Goal: Task Accomplishment & Management: Use online tool/utility

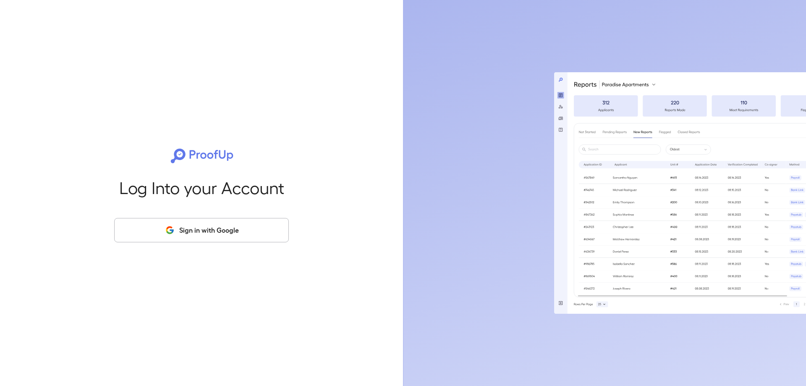
click at [228, 240] on button "Sign in with Google" at bounding box center [201, 230] width 175 height 24
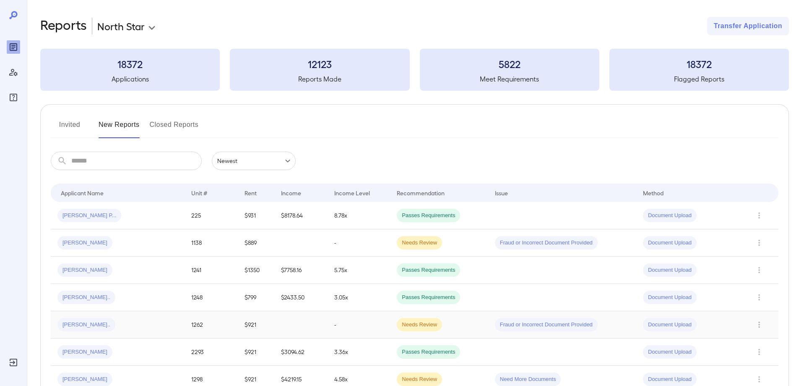
click at [124, 317] on td "[PERSON_NAME].." at bounding box center [118, 324] width 134 height 27
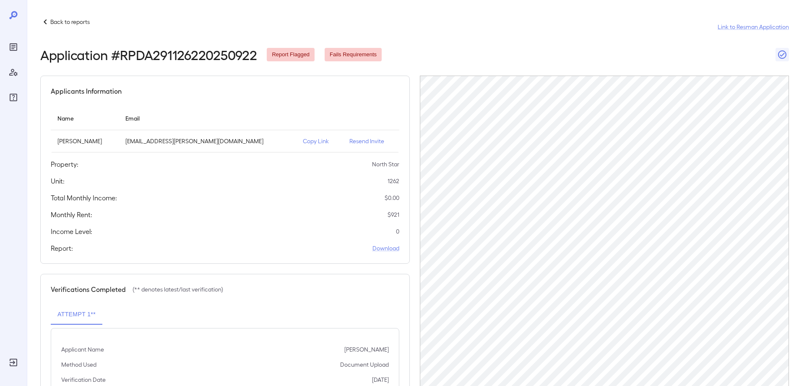
click at [303, 141] on p "Copy Link" at bounding box center [319, 141] width 33 height 8
